Goal: Task Accomplishment & Management: Manage account settings

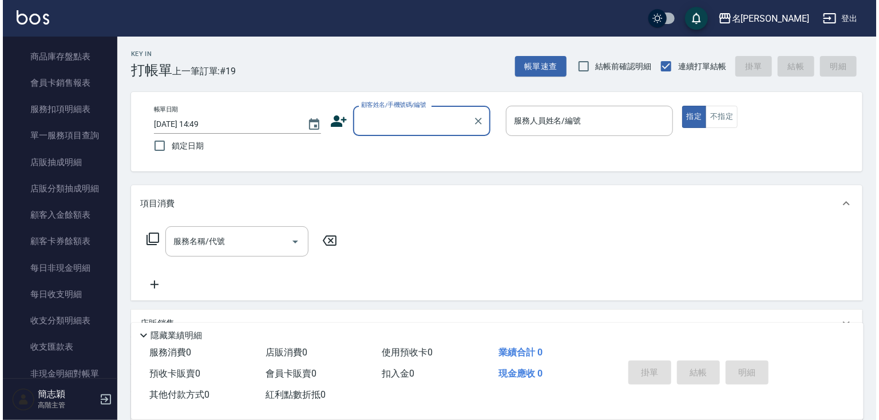
scroll to position [1383, 0]
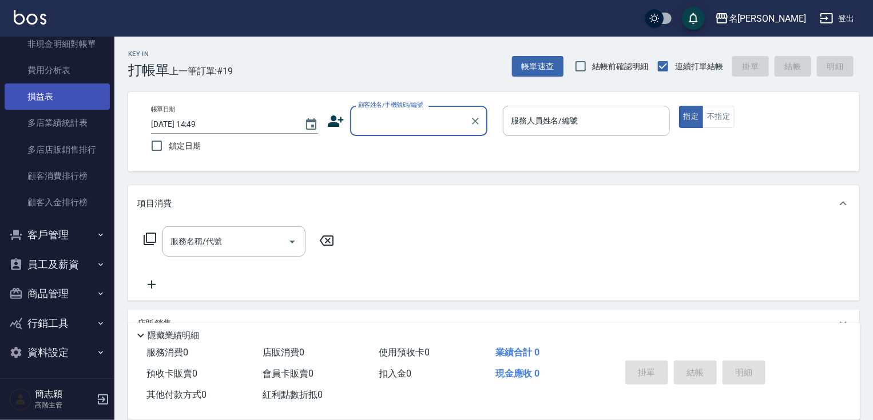
click at [44, 96] on link "損益表" at bounding box center [57, 97] width 105 height 26
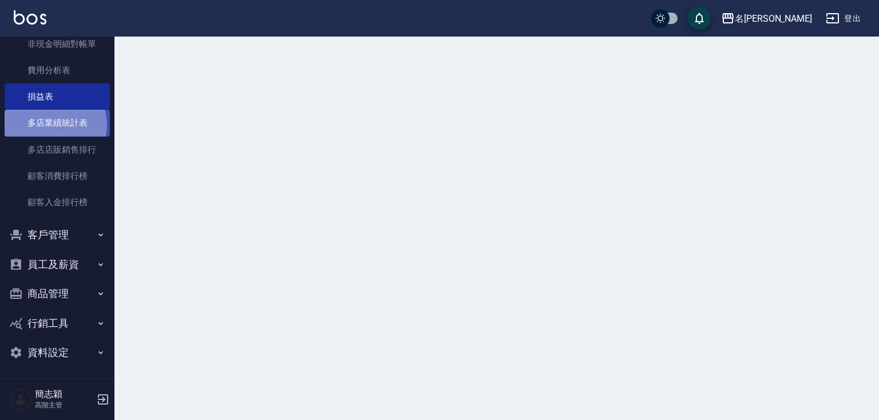
click at [49, 125] on link "多店業績統計表" at bounding box center [57, 123] width 105 height 26
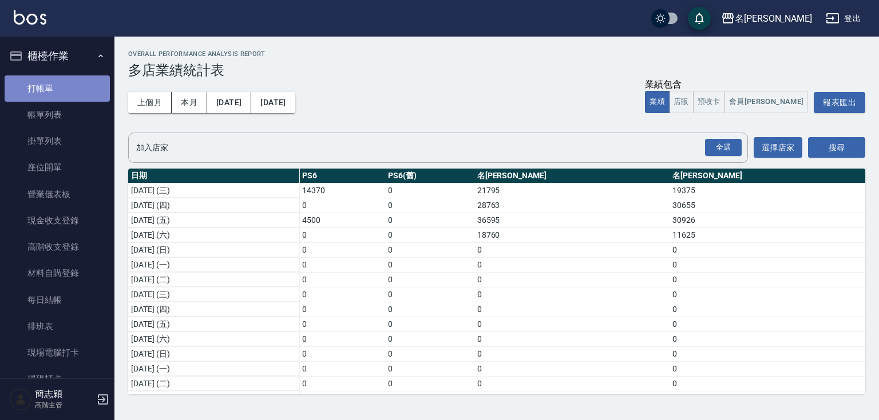
click at [73, 81] on link "打帳單" at bounding box center [57, 89] width 105 height 26
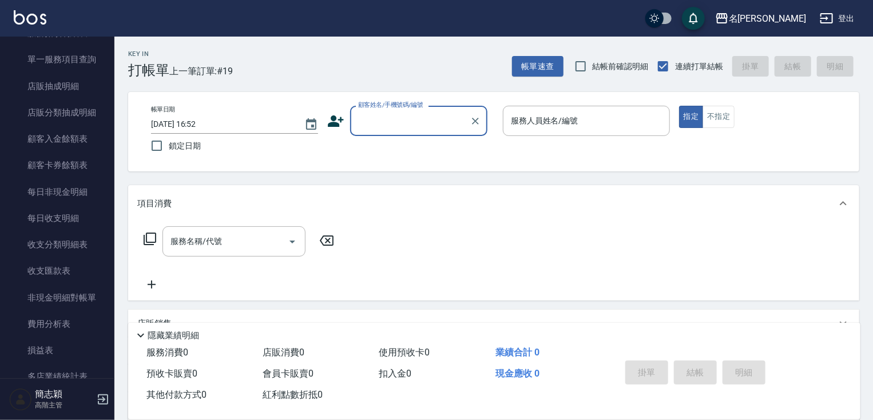
scroll to position [1385, 0]
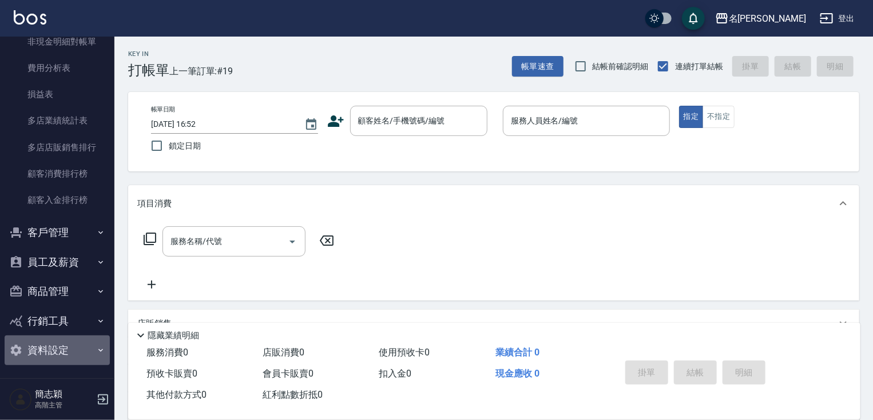
click at [76, 344] on button "資料設定" at bounding box center [57, 351] width 105 height 30
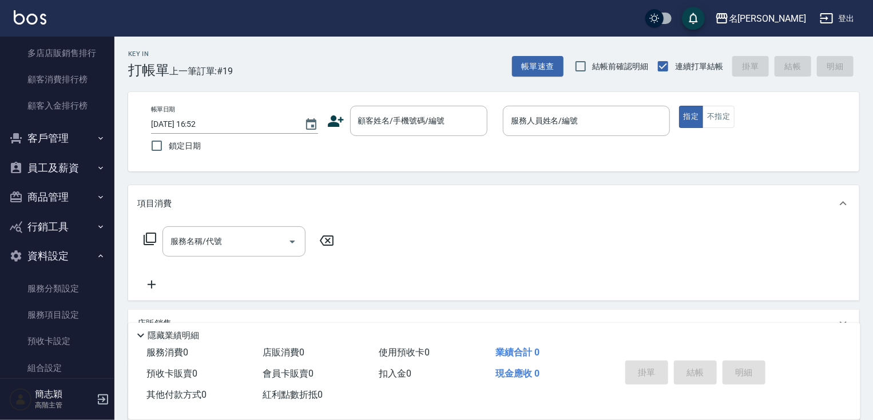
scroll to position [1640, 0]
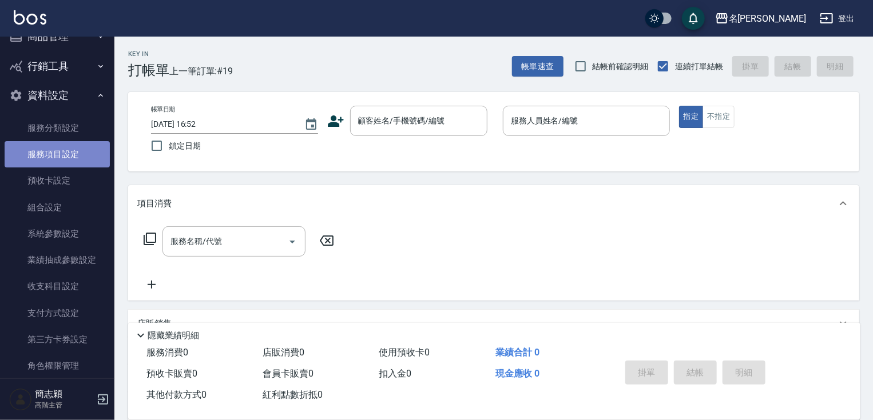
click at [71, 154] on link "服務項目設定" at bounding box center [57, 154] width 105 height 26
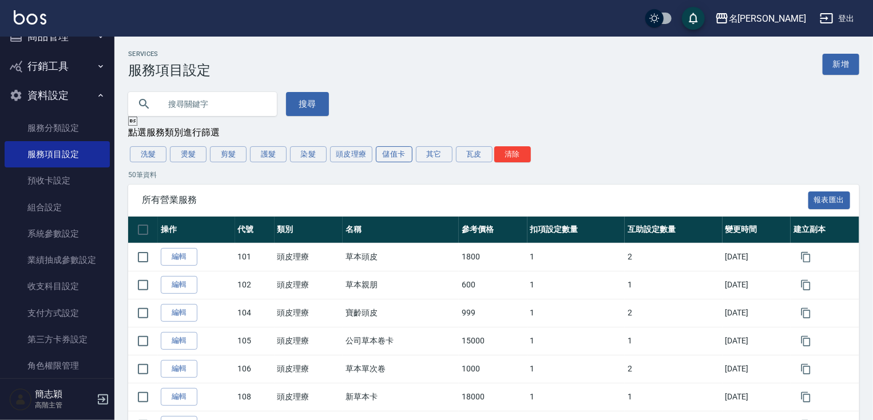
click at [396, 158] on button "儲值卡" at bounding box center [394, 154] width 37 height 16
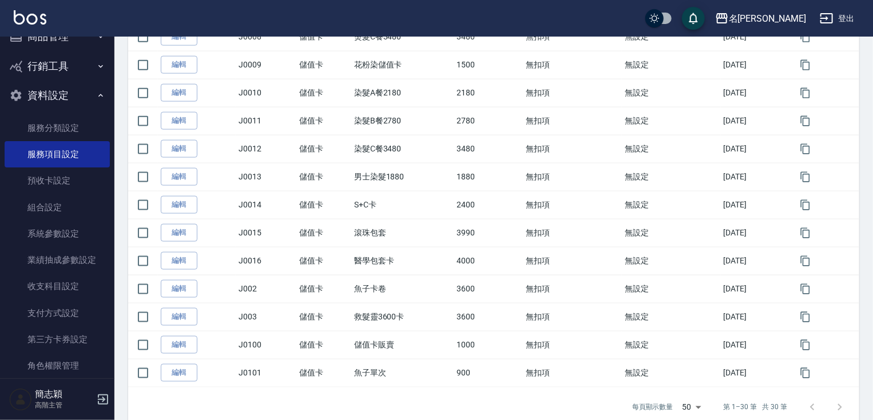
scroll to position [702, 0]
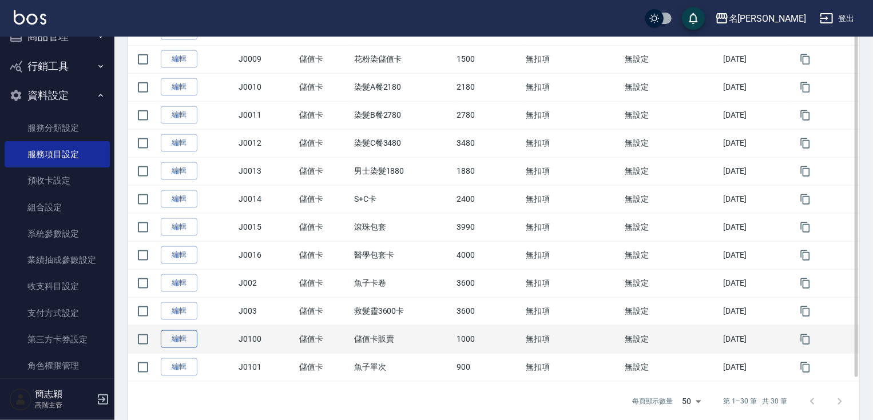
click at [183, 335] on link "編輯" at bounding box center [179, 340] width 37 height 18
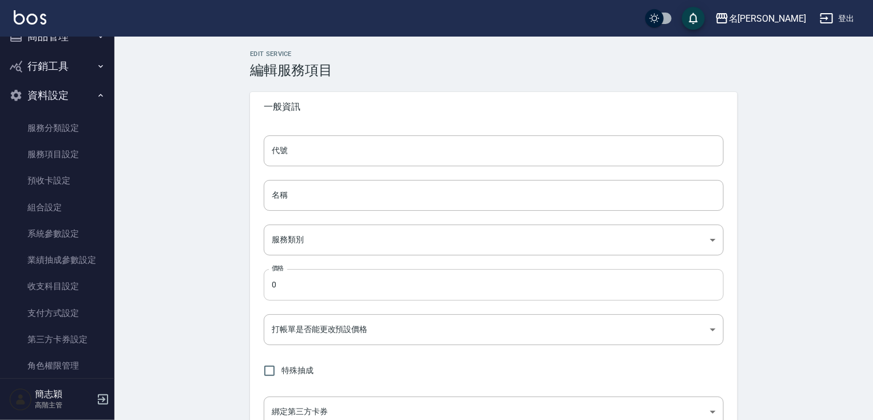
type input "J0100"
type input "儲值卡販賣"
type input "afb5fe10-aba7-4fb3-87c9-38e7d6591ee4"
type input "1000"
type input "FALSE"
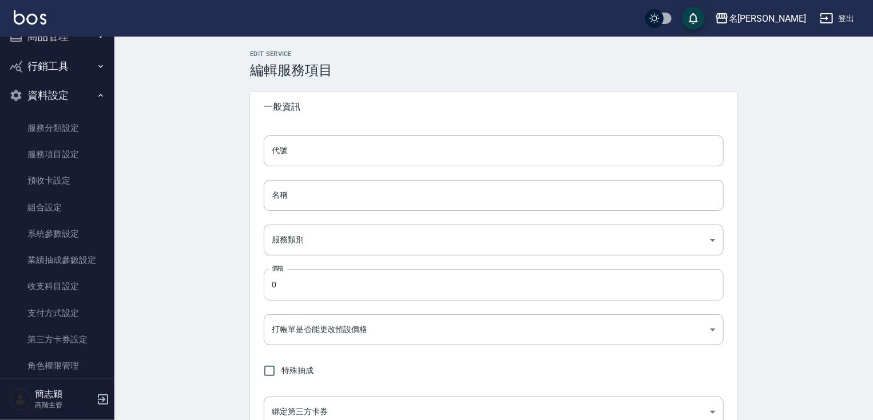
type input "none"
type input "UNSET"
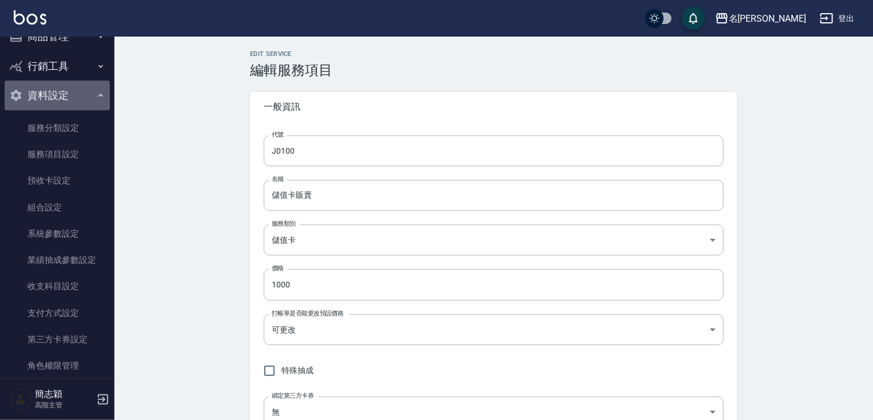
click at [58, 89] on button "資料設定" at bounding box center [57, 96] width 105 height 30
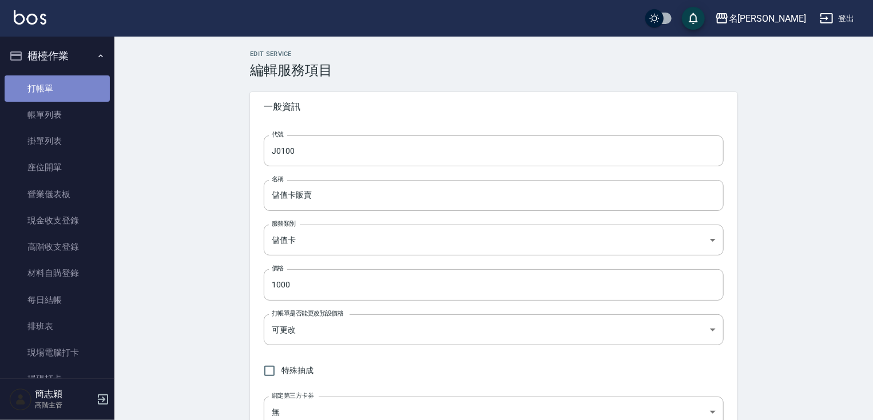
click at [76, 87] on link "打帳單" at bounding box center [57, 89] width 105 height 26
